Goal: Entertainment & Leisure: Consume media (video, audio)

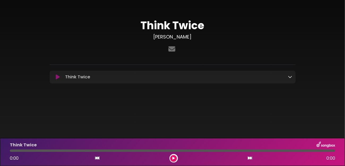
click at [172, 158] on button at bounding box center [173, 158] width 7 height 7
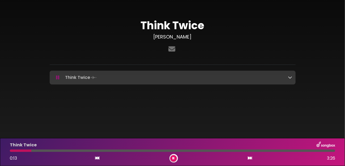
click at [290, 78] on icon at bounding box center [290, 77] width 4 height 4
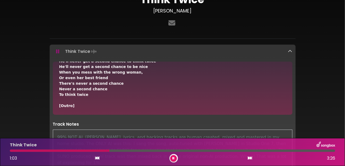
scroll to position [80, 0]
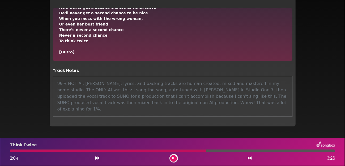
drag, startPoint x: 228, startPoint y: 105, endPoint x: 216, endPoint y: 103, distance: 12.8
click at [216, 103] on div "99% NOT AI. [PERSON_NAME], lyrics, and backing tracks are human created, mixed …" at bounding box center [172, 96] width 239 height 41
click at [172, 158] on icon at bounding box center [173, 157] width 2 height 3
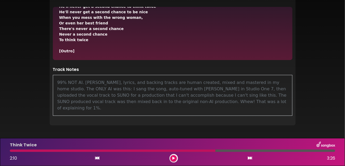
scroll to position [79, 0]
